Goal: Information Seeking & Learning: Learn about a topic

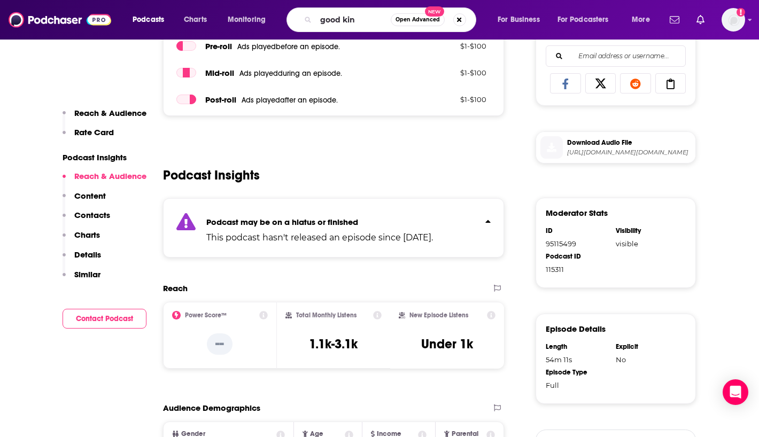
type input "good kinf"
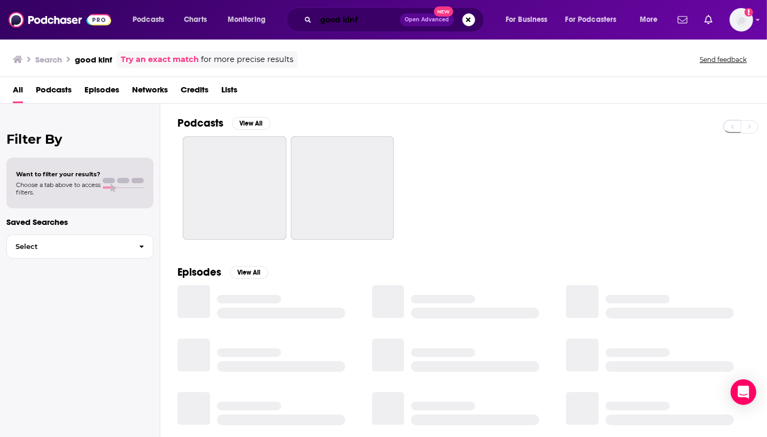
click at [377, 18] on input "good kinf" at bounding box center [358, 19] width 84 height 17
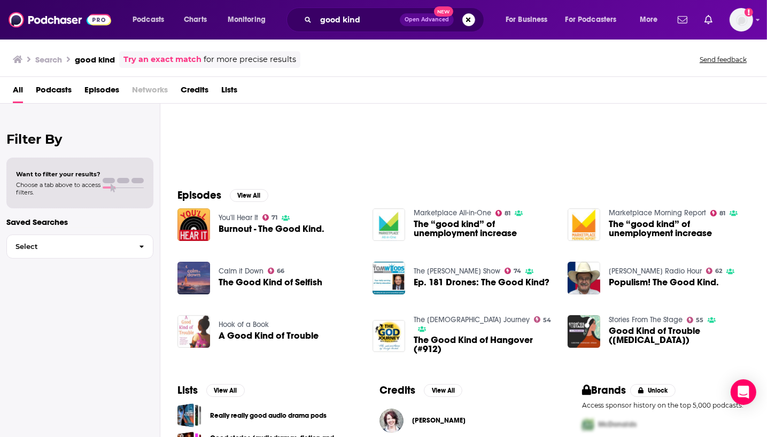
scroll to position [166, 0]
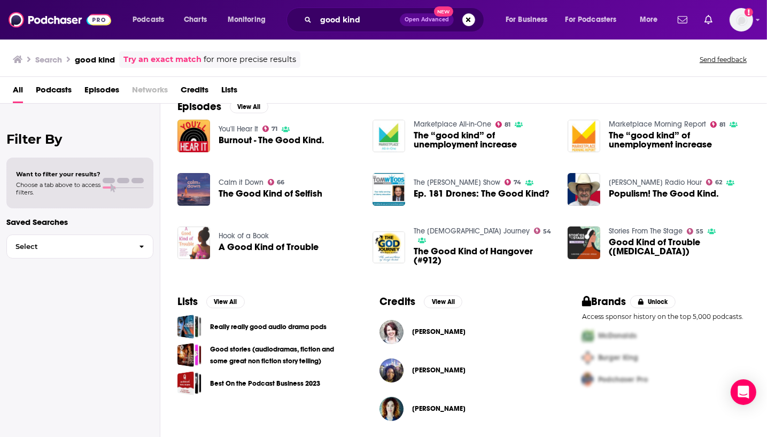
click at [334, 10] on div "good kind Open Advanced New" at bounding box center [385, 19] width 198 height 25
click at [326, 24] on input "good kind" at bounding box center [358, 19] width 84 height 17
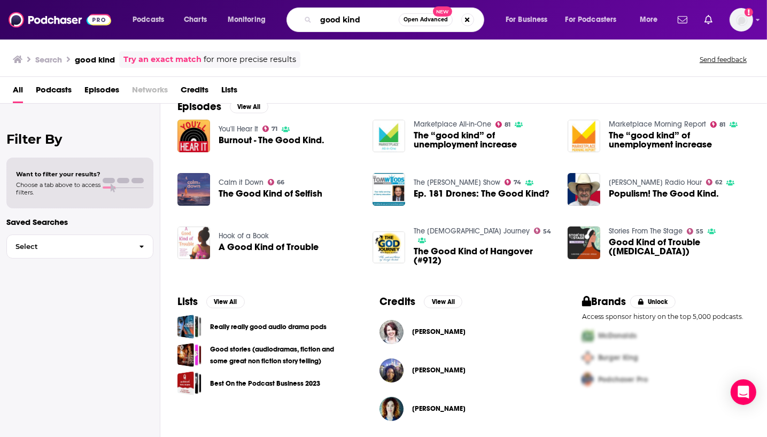
click at [326, 24] on input "good kind" at bounding box center [357, 19] width 83 height 17
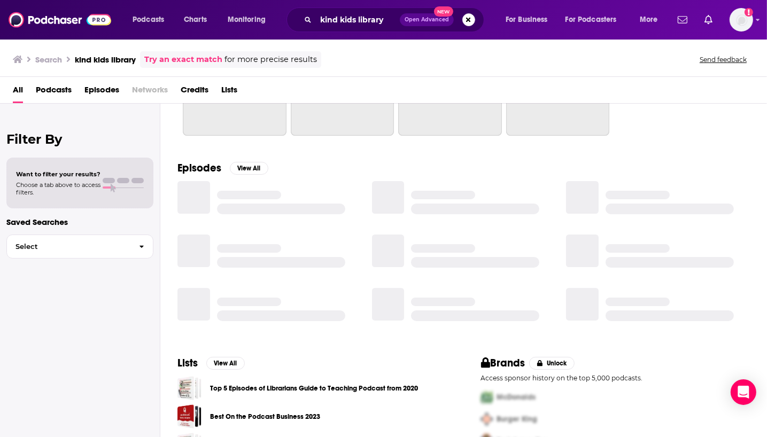
scroll to position [136, 0]
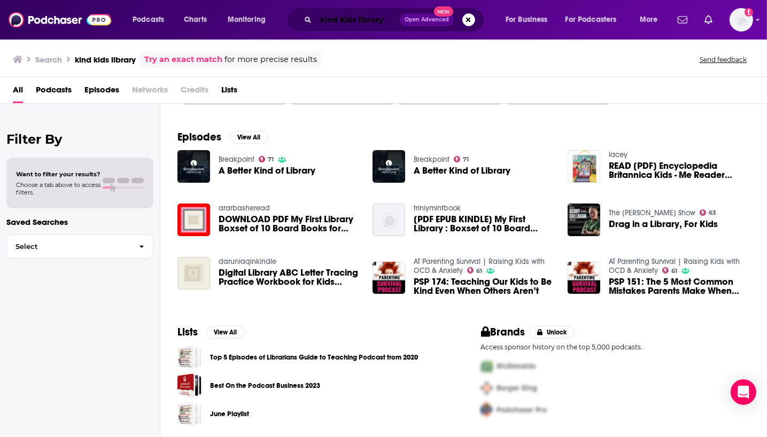
click at [344, 16] on input "kind kids library" at bounding box center [358, 19] width 84 height 17
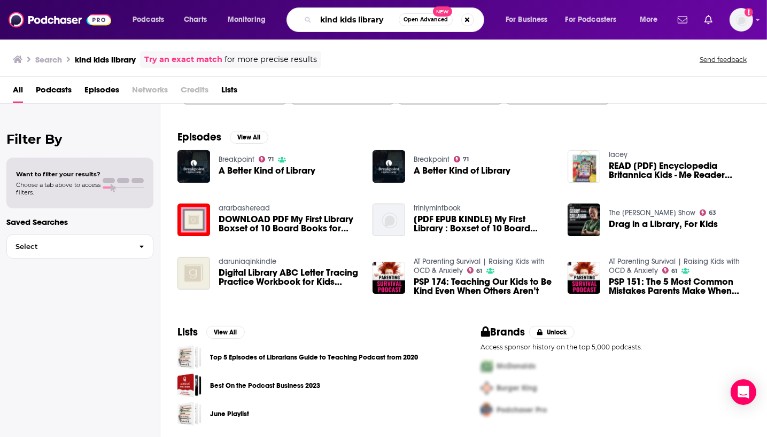
click at [344, 16] on input "kind kids library" at bounding box center [357, 19] width 83 height 17
type input "f"
type input "the children's book podcast"
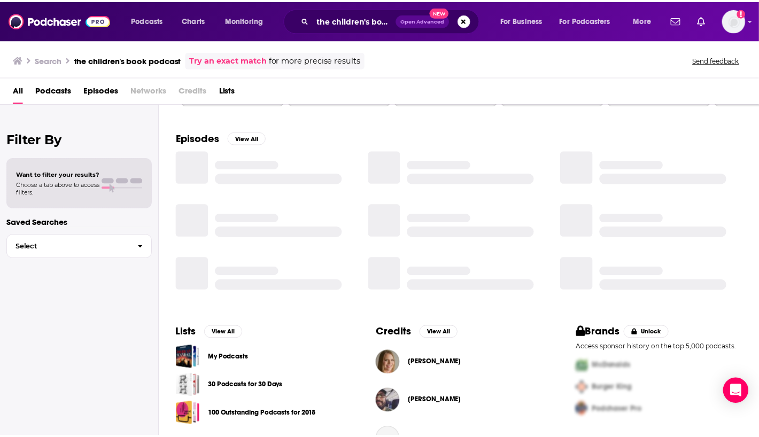
scroll to position [166, 0]
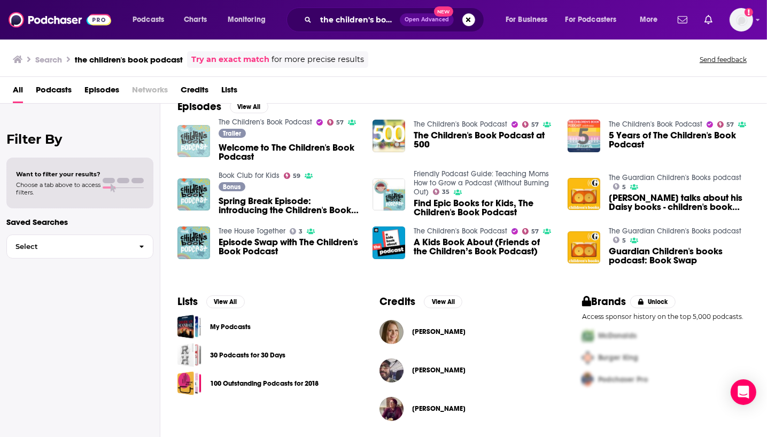
click at [193, 135] on img "Welcome to The Children's Book Podcast" at bounding box center [193, 141] width 33 height 33
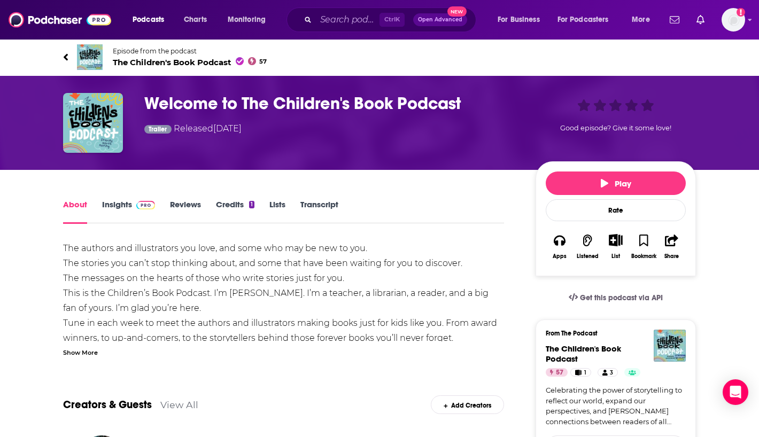
click at [123, 212] on link "Insights" at bounding box center [128, 211] width 53 height 25
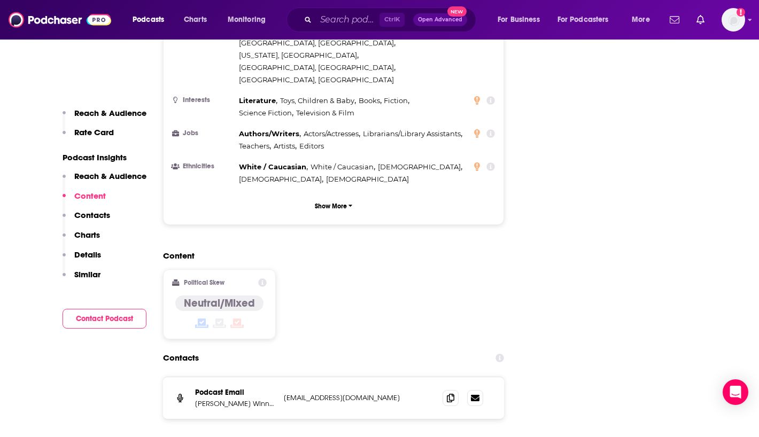
scroll to position [1083, 0]
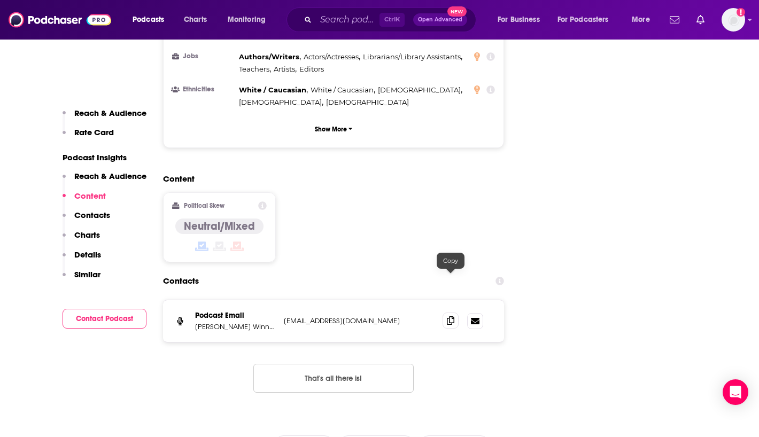
click at [449, 316] on icon at bounding box center [450, 320] width 7 height 9
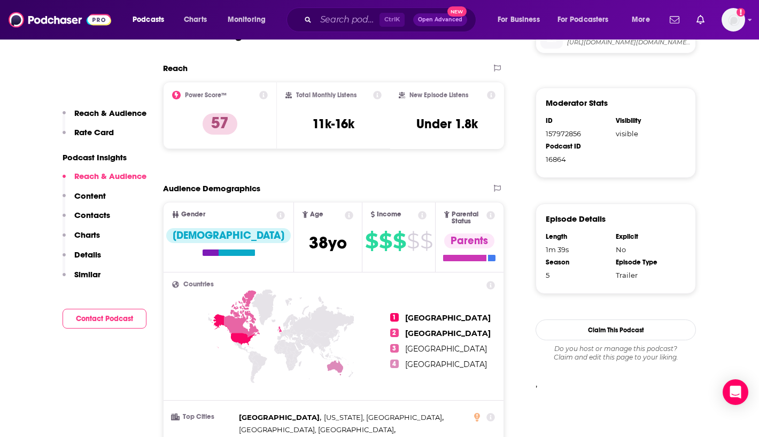
scroll to position [0, 0]
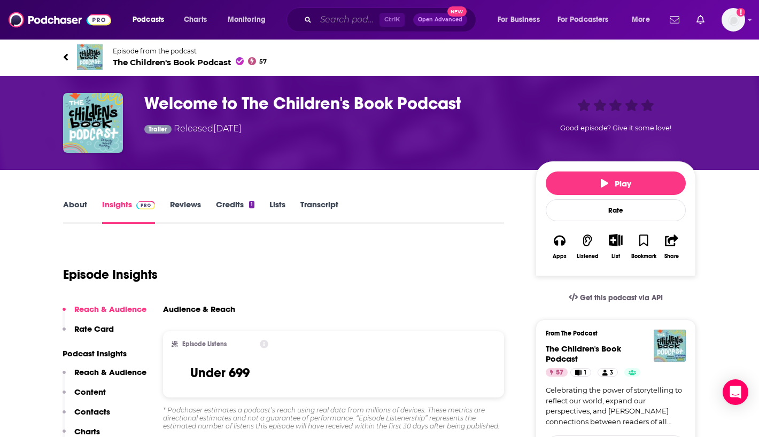
click at [340, 20] on input "Search podcasts, credits, & more..." at bounding box center [348, 19] width 64 height 17
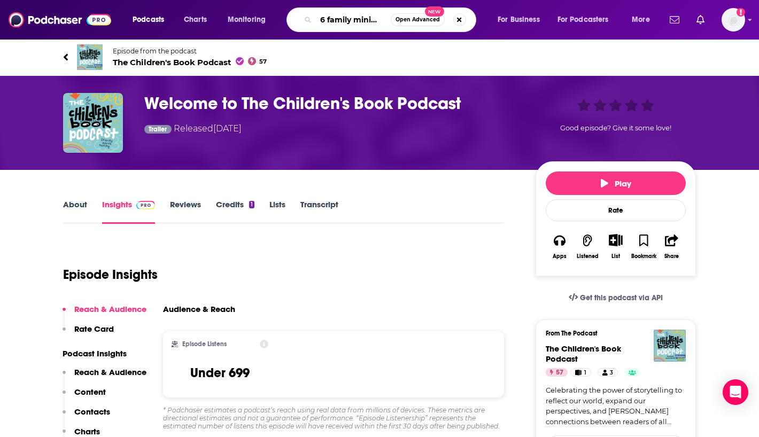
type input "d6 family ministry"
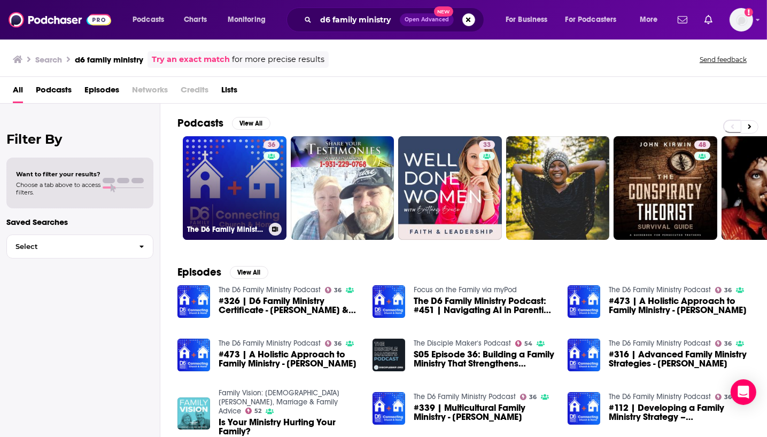
click at [229, 185] on link "36 The D6 Family Ministry Podcast" at bounding box center [235, 188] width 104 height 104
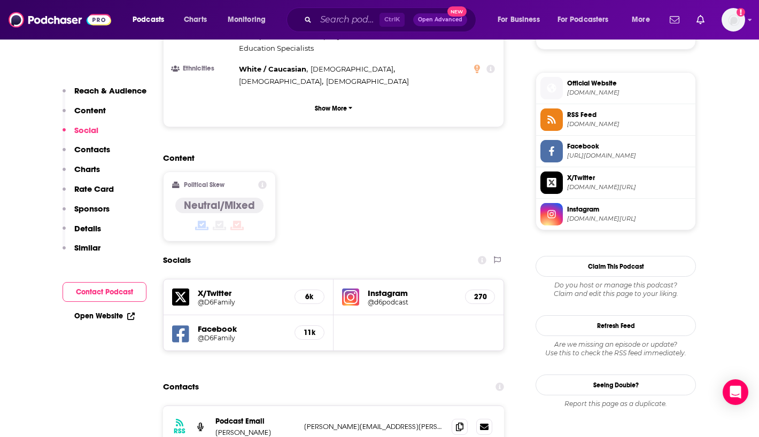
scroll to position [797, 0]
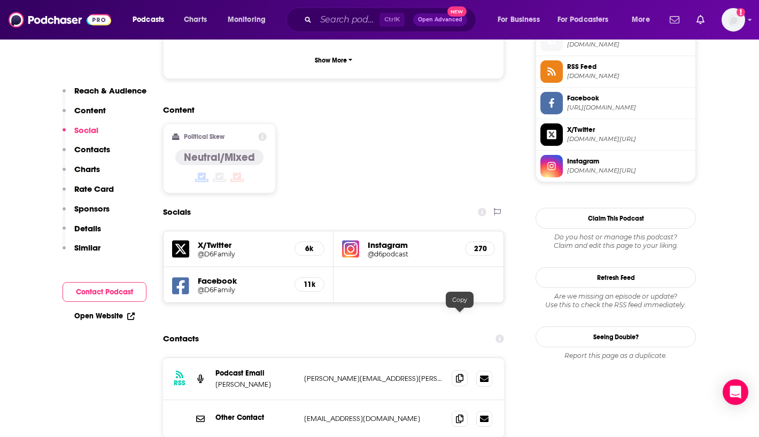
click at [460, 374] on icon at bounding box center [459, 378] width 7 height 9
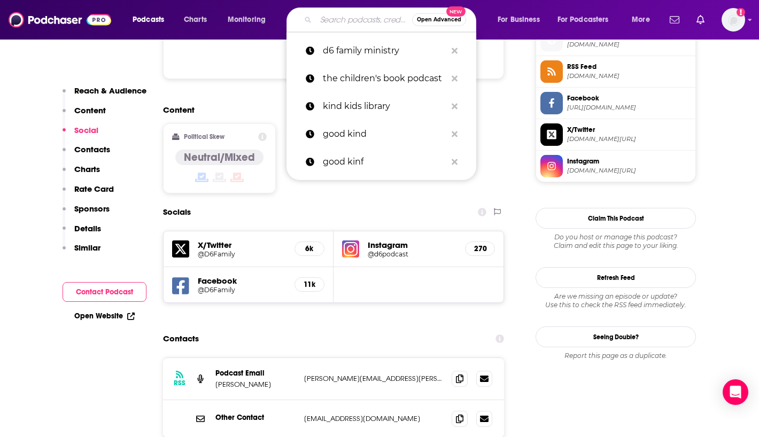
click at [321, 22] on input "Search podcasts, credits, & more..." at bounding box center [364, 19] width 96 height 17
paste input "Family Discipleship Podcast"
type input "Family Discipleship Podcast"
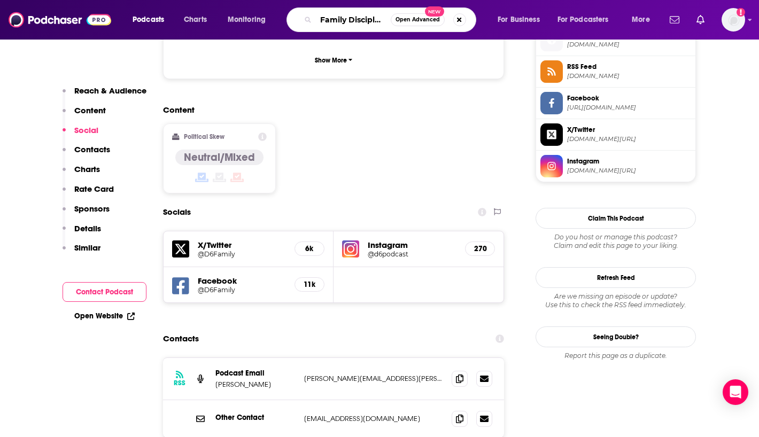
scroll to position [0, 44]
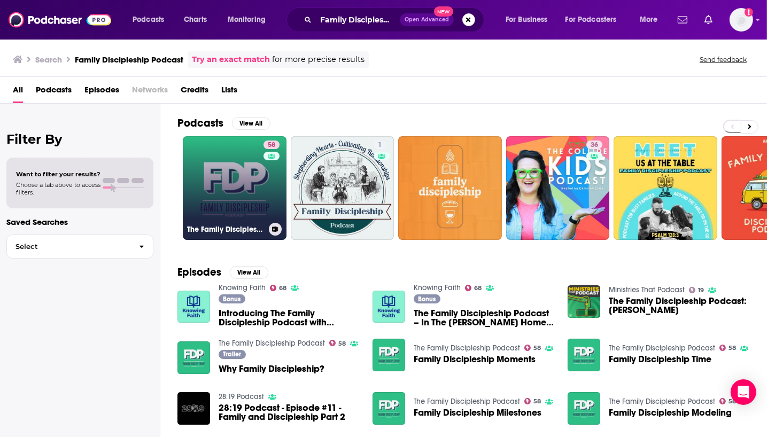
click at [222, 202] on link "58 The Family Discipleship Podcast" at bounding box center [235, 188] width 104 height 104
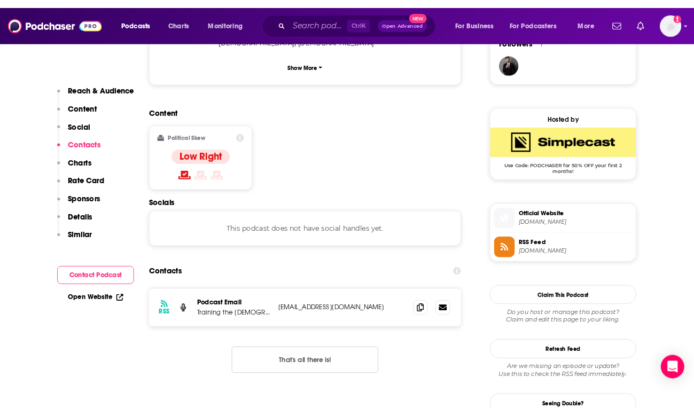
scroll to position [859, 0]
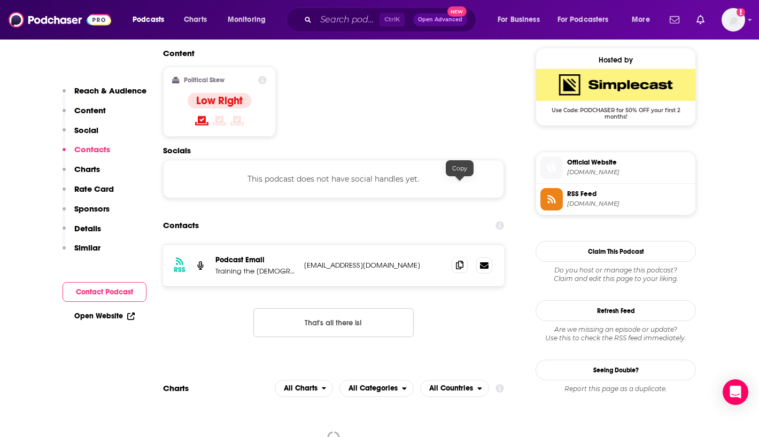
click at [458, 261] on icon at bounding box center [459, 265] width 7 height 9
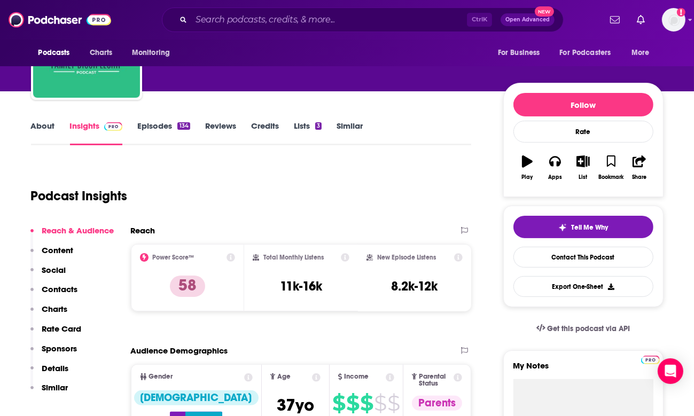
scroll to position [0, 0]
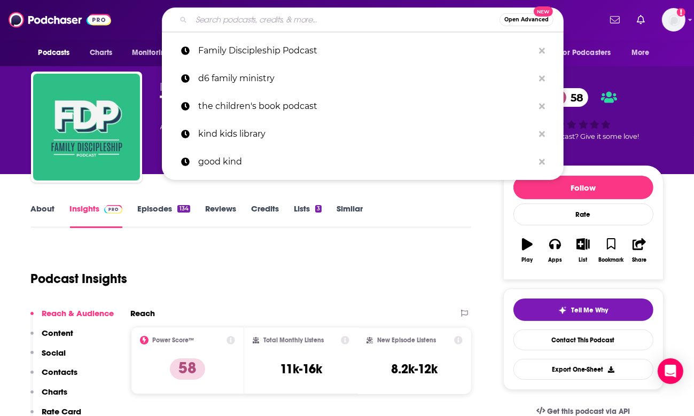
click at [261, 24] on input "Search podcasts, credits, & more..." at bounding box center [345, 19] width 308 height 17
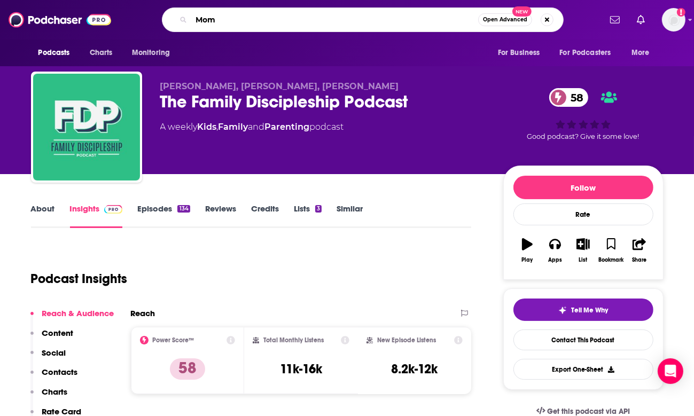
type input "Mom Q"
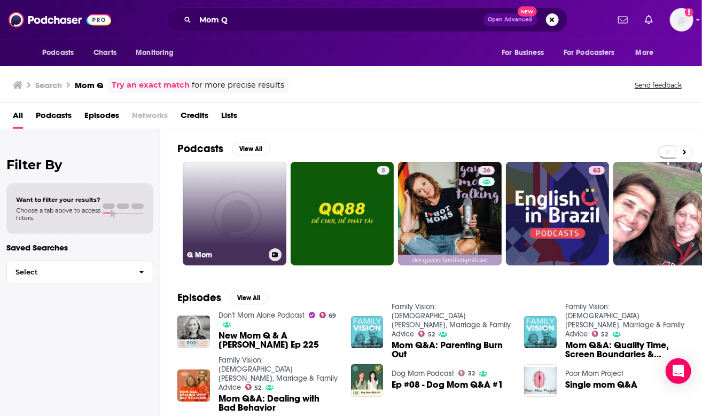
click at [214, 226] on link "Q Mom" at bounding box center [235, 214] width 104 height 104
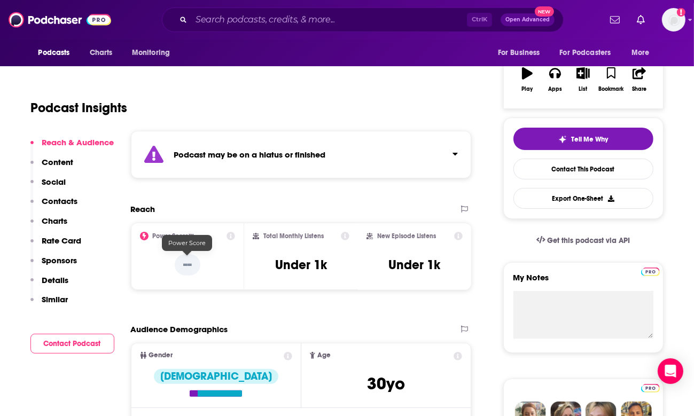
scroll to position [185, 0]
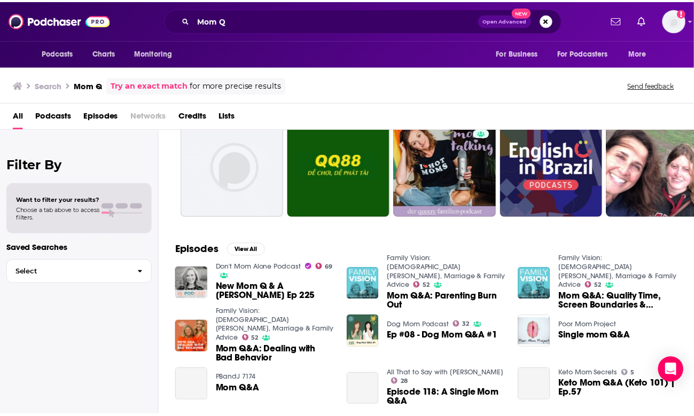
scroll to position [49, 0]
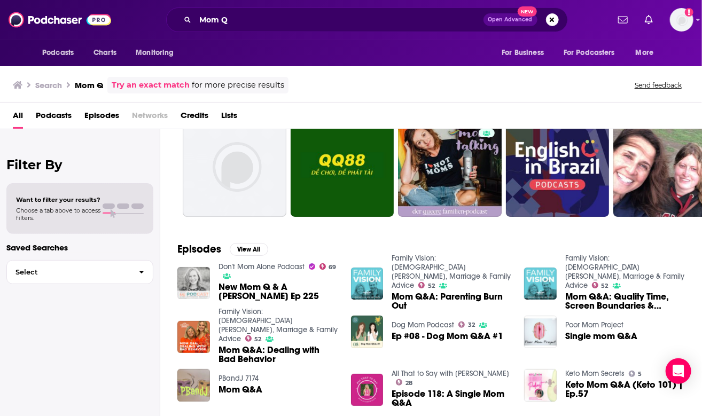
click at [199, 272] on img "New Mom Q & A Janay Wilborn Ep 225" at bounding box center [193, 283] width 33 height 33
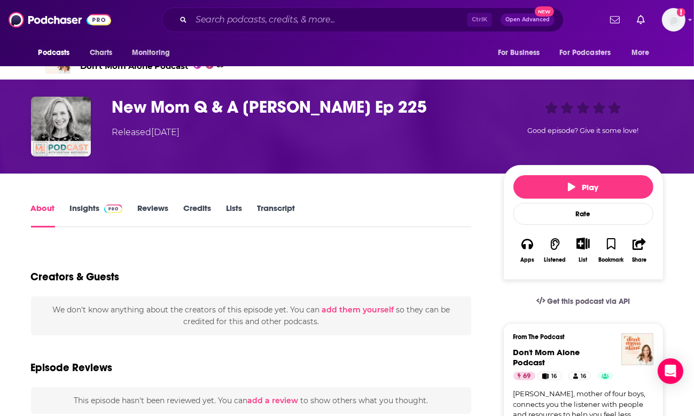
scroll to position [29, 0]
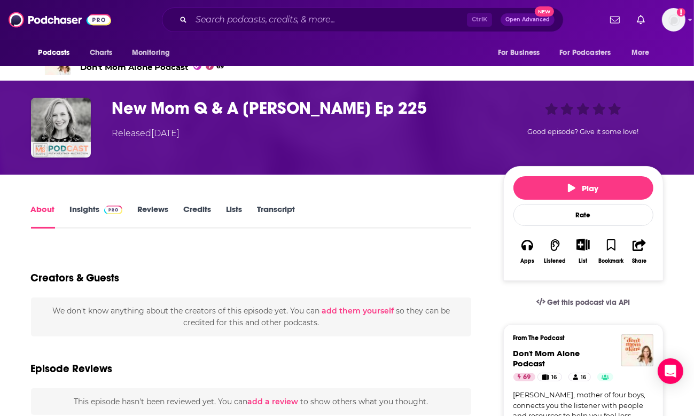
click at [95, 205] on link "Insights" at bounding box center [96, 216] width 53 height 25
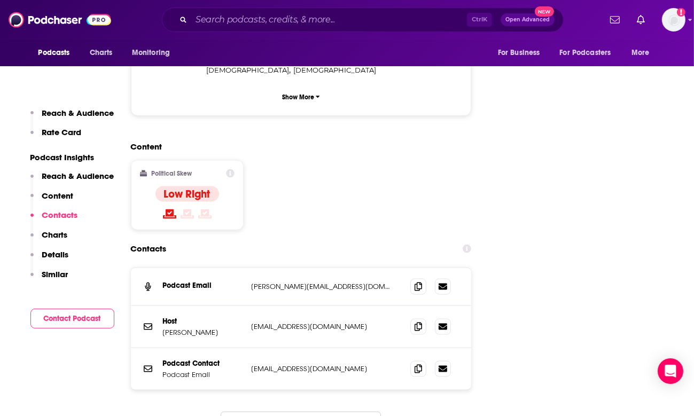
scroll to position [1162, 0]
click at [418, 321] on icon at bounding box center [418, 325] width 7 height 9
click at [278, 14] on input "Search podcasts, credits, & more..." at bounding box center [329, 19] width 276 height 17
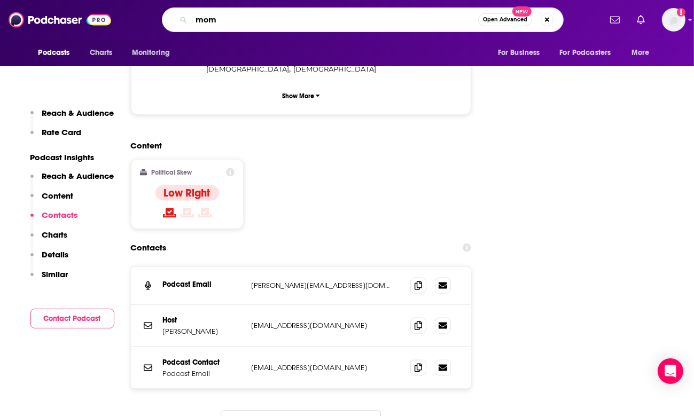
type input "momq"
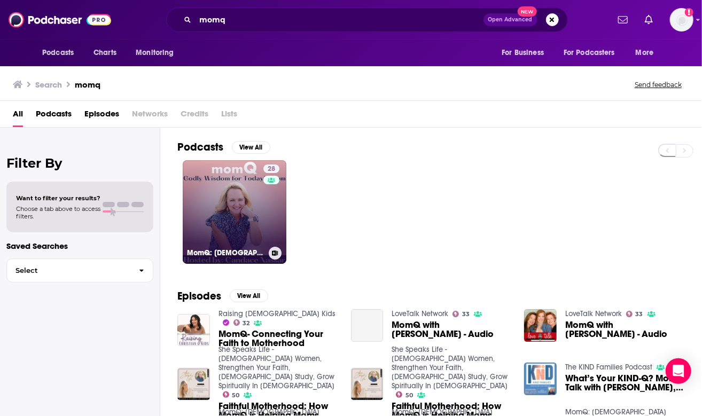
click at [235, 208] on link "28 MomQ: [DEMOGRAPHIC_DATA] Wisdom and Support for [DEMOGRAPHIC_DATA] Moms" at bounding box center [235, 212] width 104 height 104
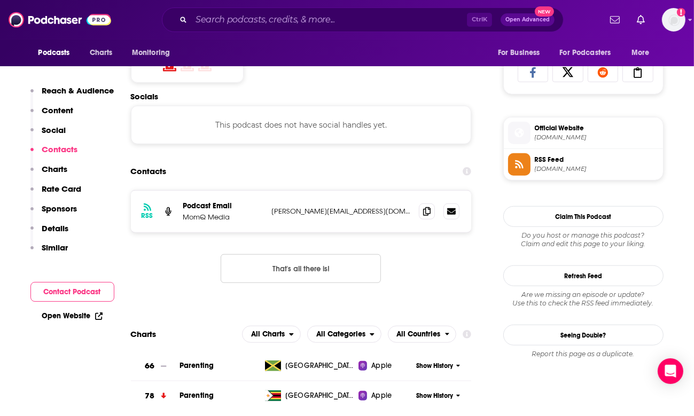
scroll to position [705, 0]
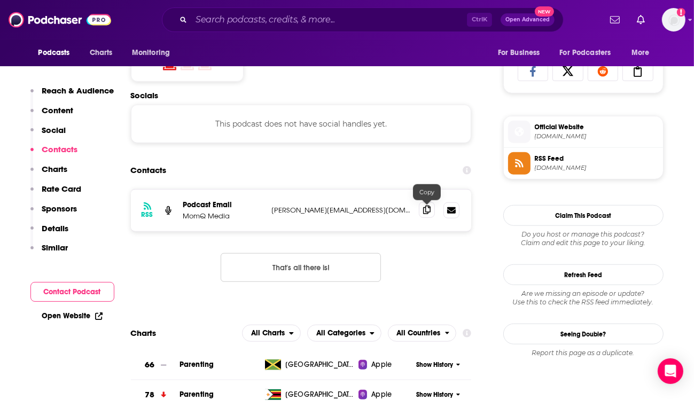
click at [423, 212] on icon at bounding box center [426, 210] width 7 height 9
click at [239, 14] on input "Search podcasts, credits, & more..." at bounding box center [329, 19] width 276 height 17
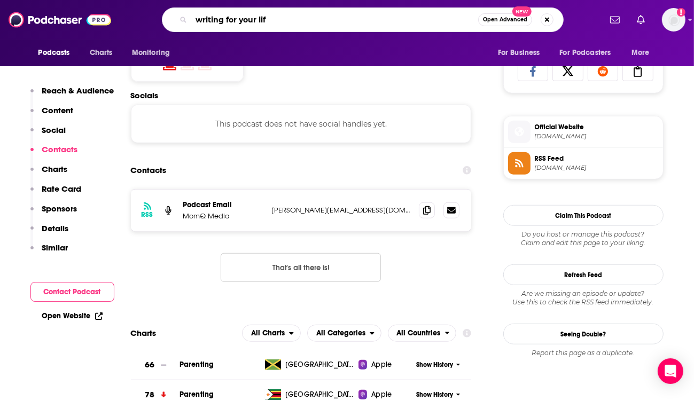
type input "writing for your life"
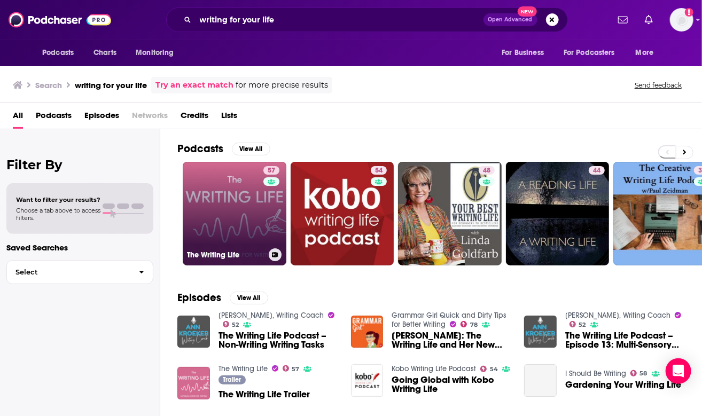
click at [208, 228] on link "57 The Writing Life" at bounding box center [235, 214] width 104 height 104
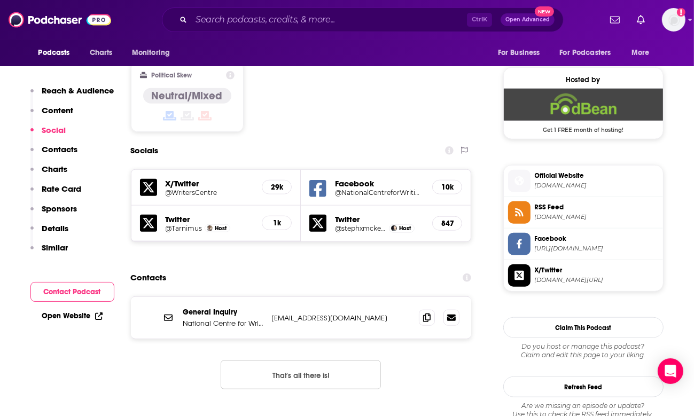
scroll to position [841, 0]
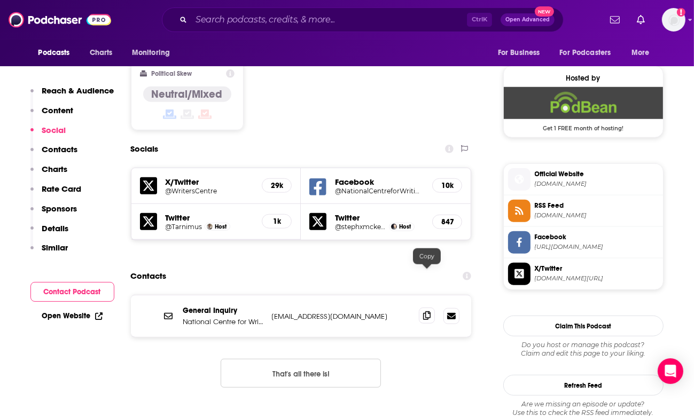
click at [428, 311] on icon at bounding box center [426, 315] width 7 height 9
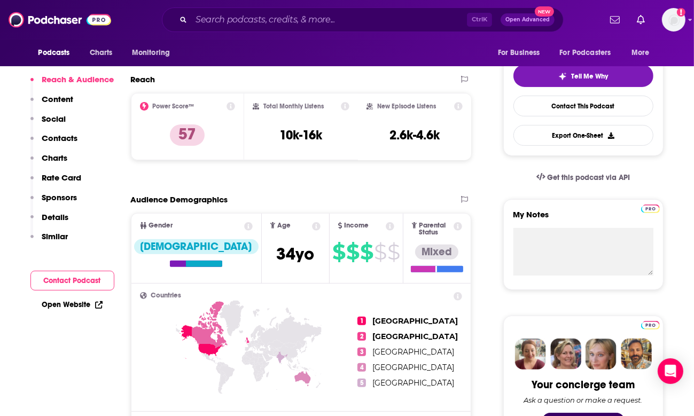
scroll to position [0, 0]
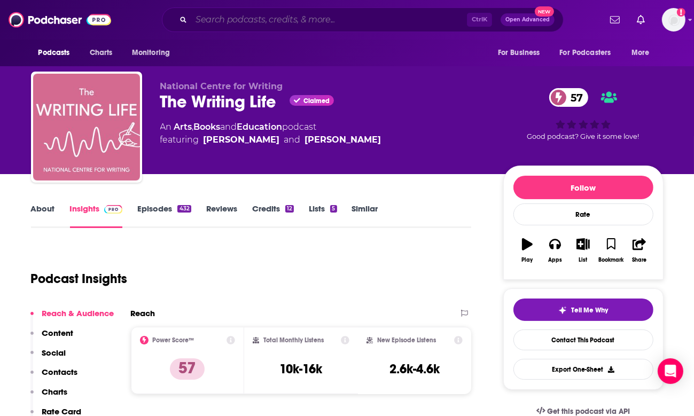
click at [240, 20] on input "Search podcasts, credits, & more..." at bounding box center [329, 19] width 276 height 17
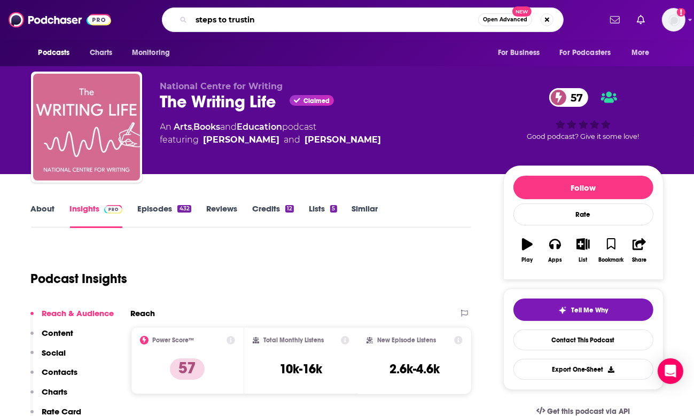
type input "steps to trusting"
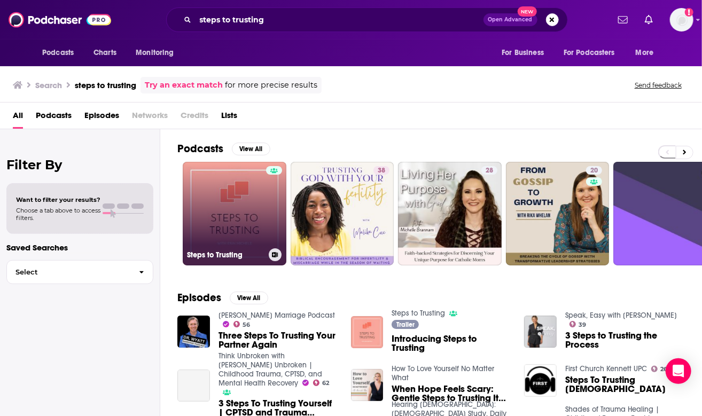
click at [209, 207] on link "Steps to Trusting" at bounding box center [235, 214] width 104 height 104
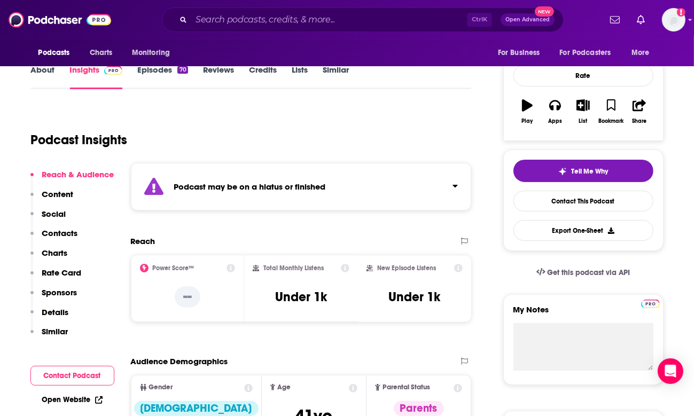
scroll to position [146, 0]
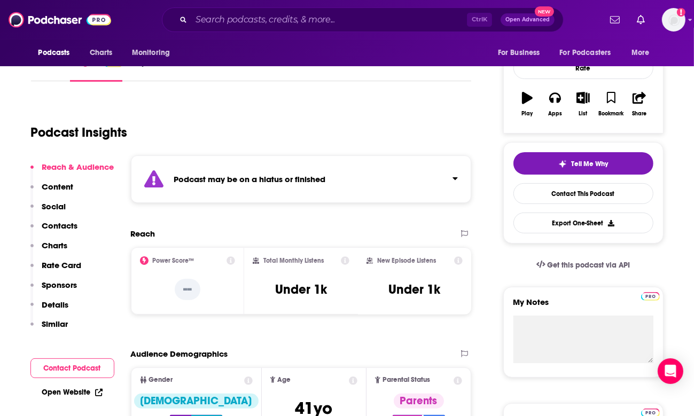
click at [453, 178] on icon "Click to expand status details" at bounding box center [454, 178] width 5 height 9
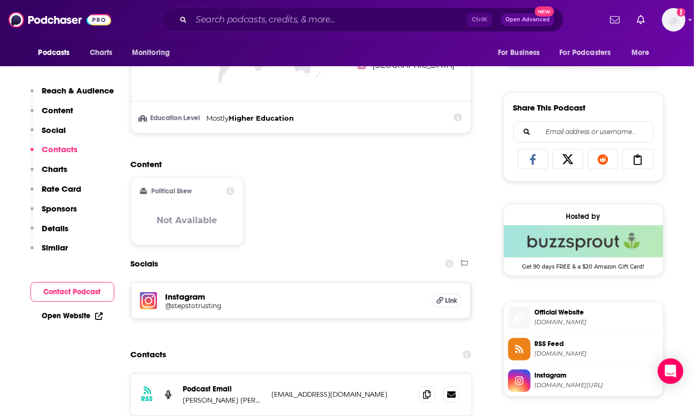
scroll to position [769, 0]
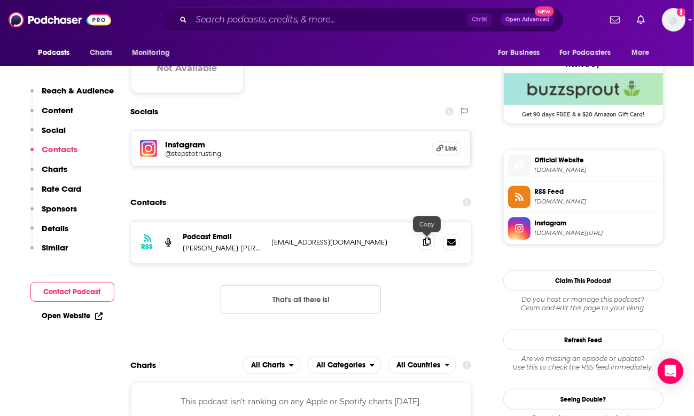
click at [429, 243] on icon at bounding box center [426, 242] width 7 height 9
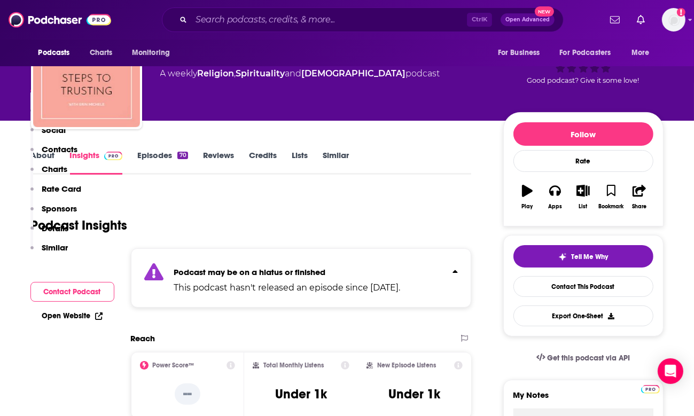
scroll to position [0, 0]
